Goal: Task Accomplishment & Management: Manage account settings

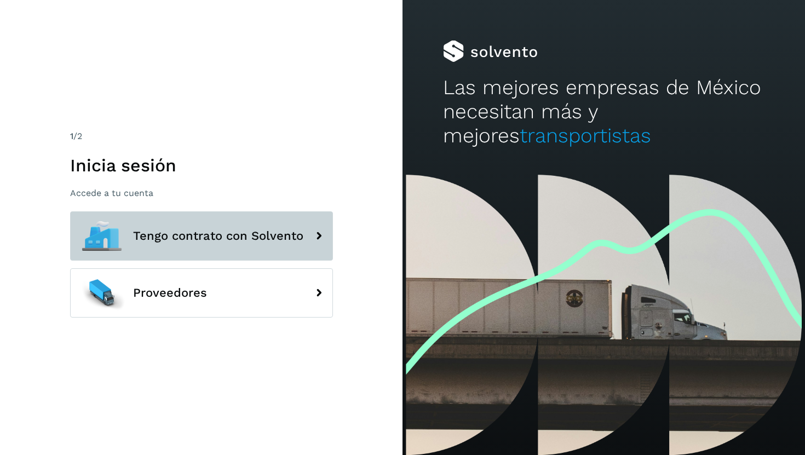
click at [189, 233] on span "Tengo contrato con Solvento" at bounding box center [218, 235] width 170 height 13
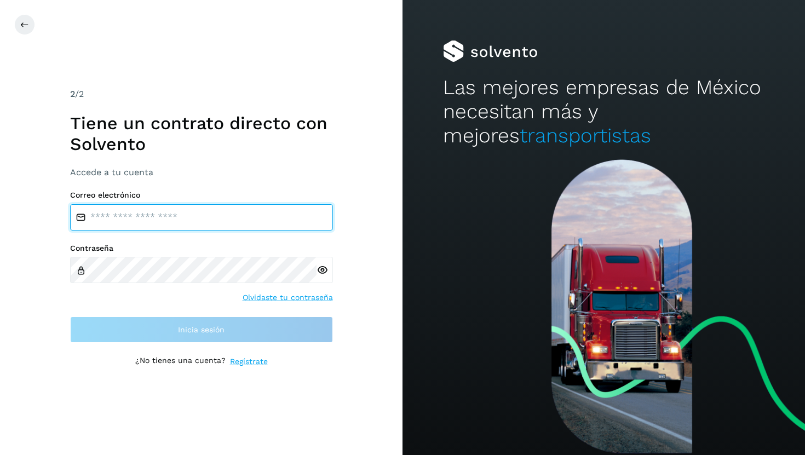
click at [201, 211] on input "email" at bounding box center [201, 217] width 263 height 26
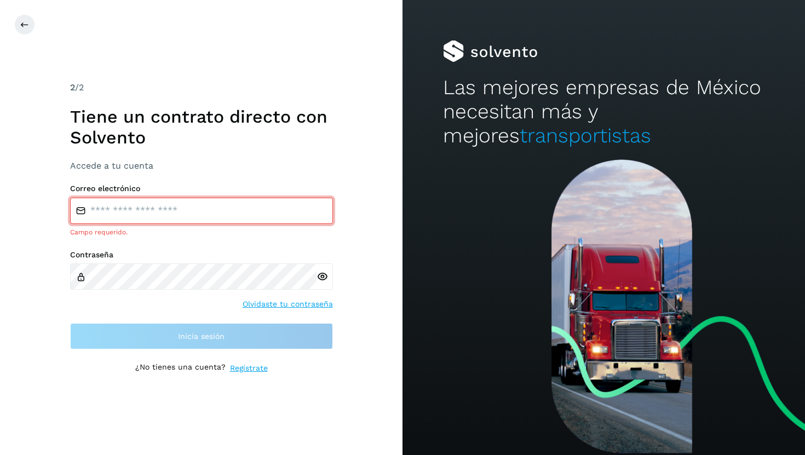
type input "**********"
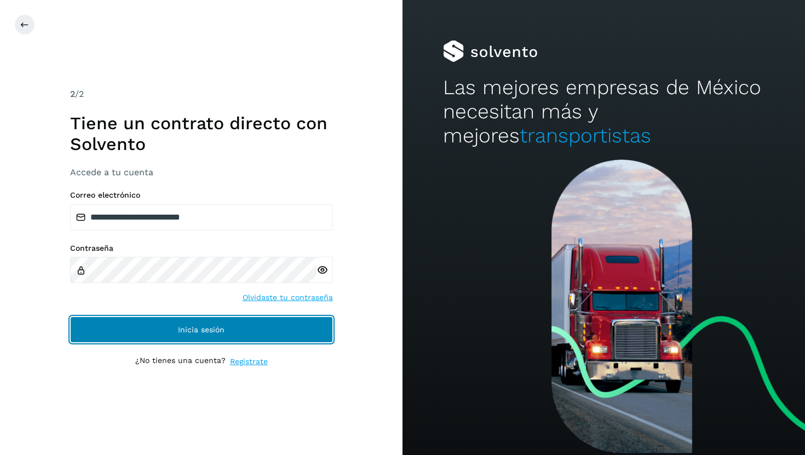
click at [255, 338] on button "Inicia sesión" at bounding box center [201, 329] width 263 height 26
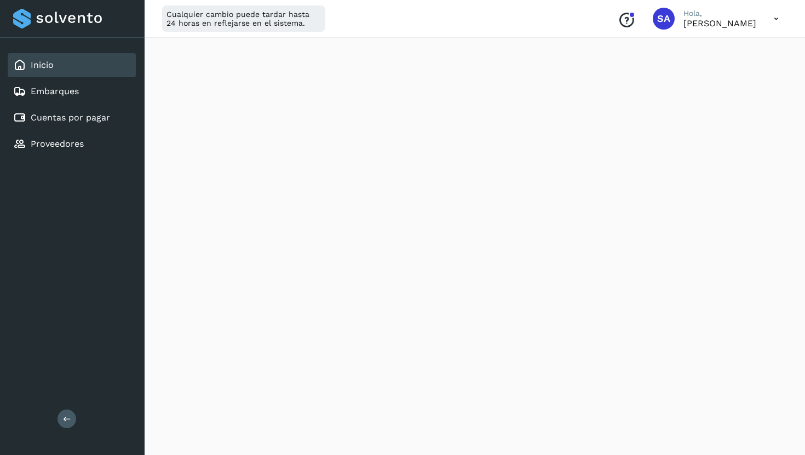
scroll to position [140, 0]
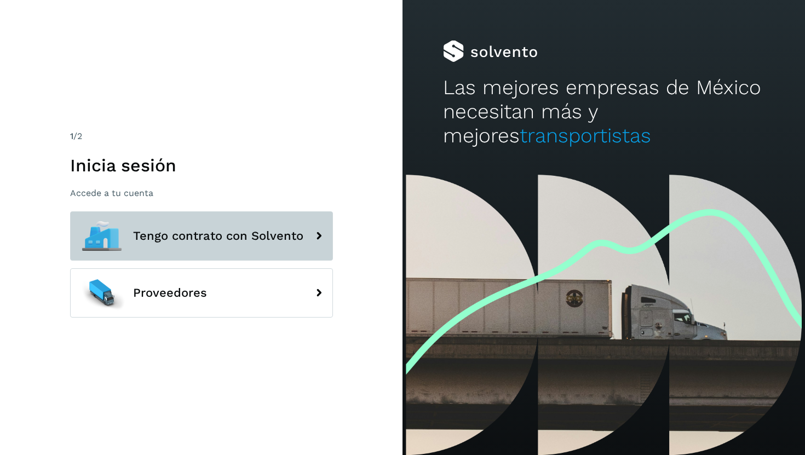
click at [160, 247] on button "Tengo contrato con Solvento" at bounding box center [201, 235] width 263 height 49
click at [189, 239] on span "Tengo contrato con Solvento" at bounding box center [218, 235] width 170 height 13
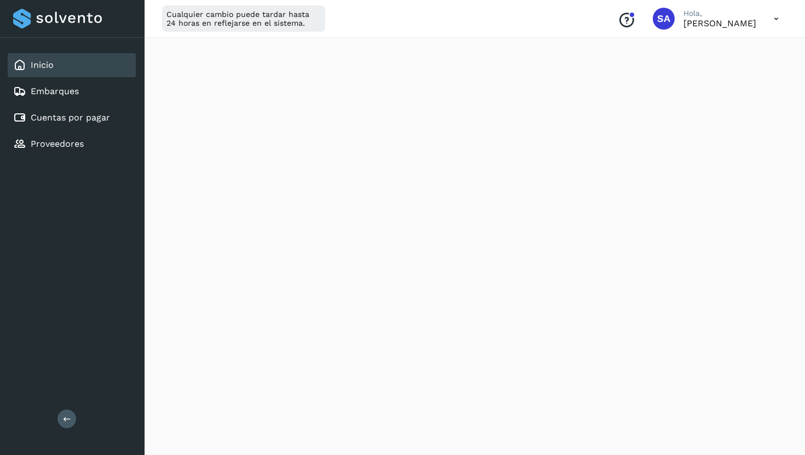
scroll to position [160, 0]
